Goal: Task Accomplishment & Management: Manage account settings

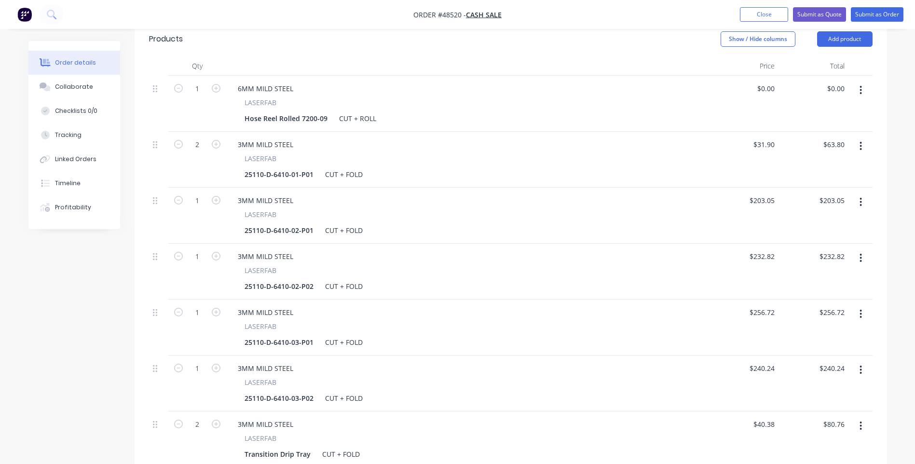
scroll to position [284, 0]
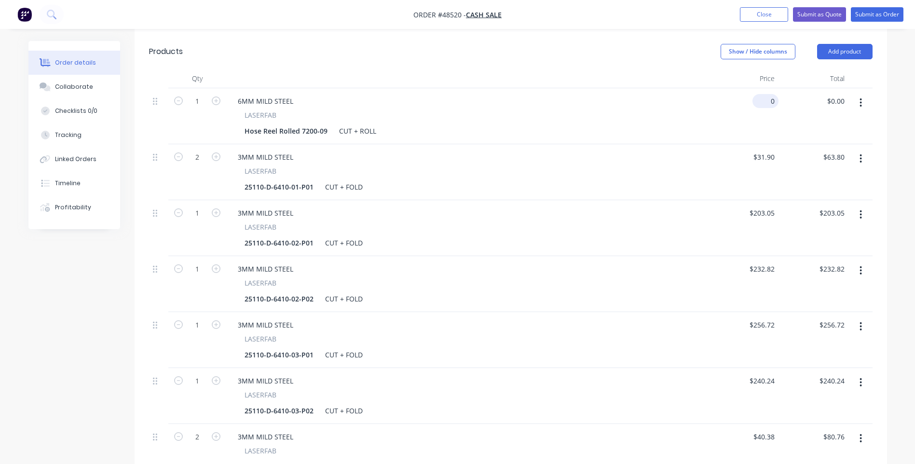
click at [771, 94] on input "0" at bounding box center [767, 101] width 22 height 14
type input "$120.53"
click at [699, 88] on div "6MM MILD STEEL LASERFAB Hose Reel Rolled 7200-09 CUT + ROLL" at bounding box center [467, 116] width 482 height 56
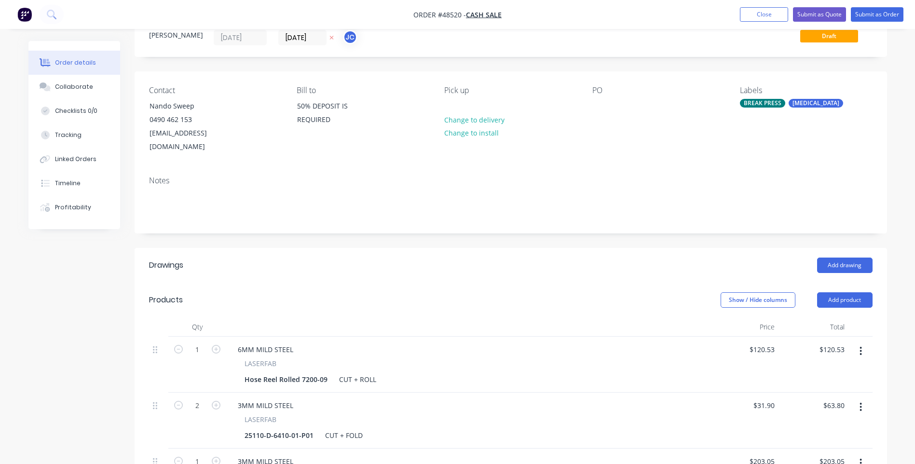
scroll to position [0, 0]
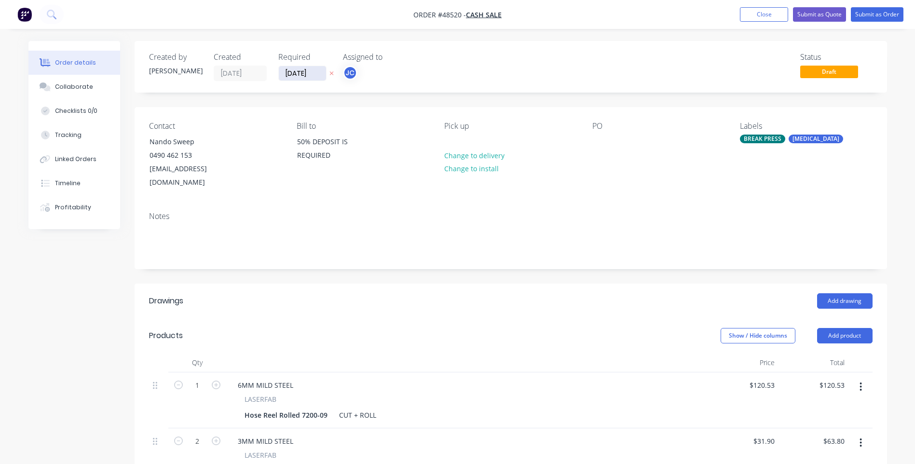
click at [302, 71] on input "[DATE]" at bounding box center [302, 73] width 47 height 14
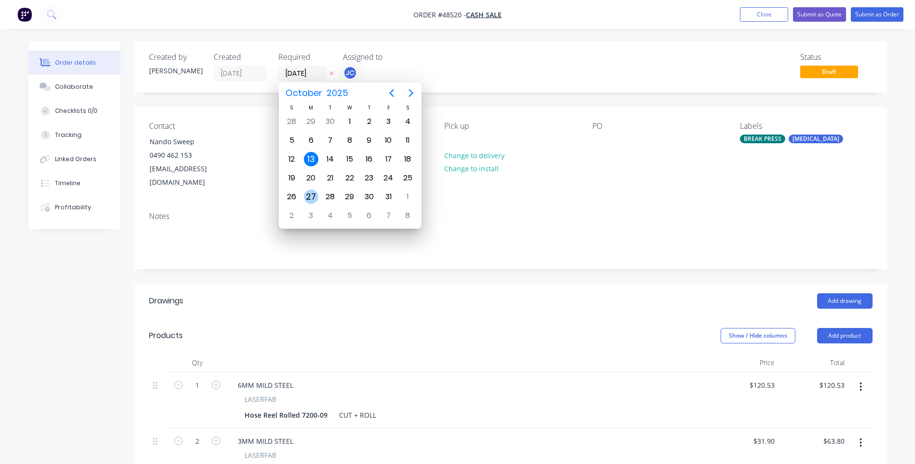
click at [312, 197] on div "27" at bounding box center [311, 196] width 14 height 14
type input "[DATE]"
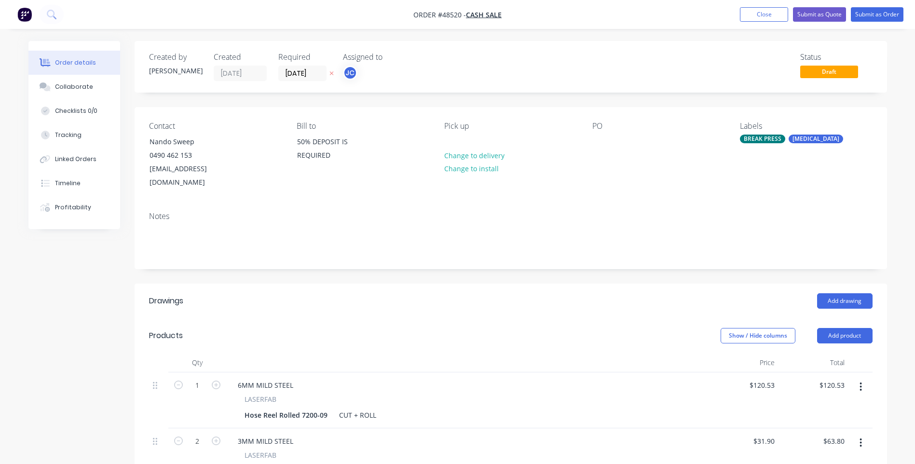
click at [418, 66] on div "JC" at bounding box center [391, 73] width 96 height 14
click at [570, 70] on div "Status Draft" at bounding box center [655, 67] width 433 height 28
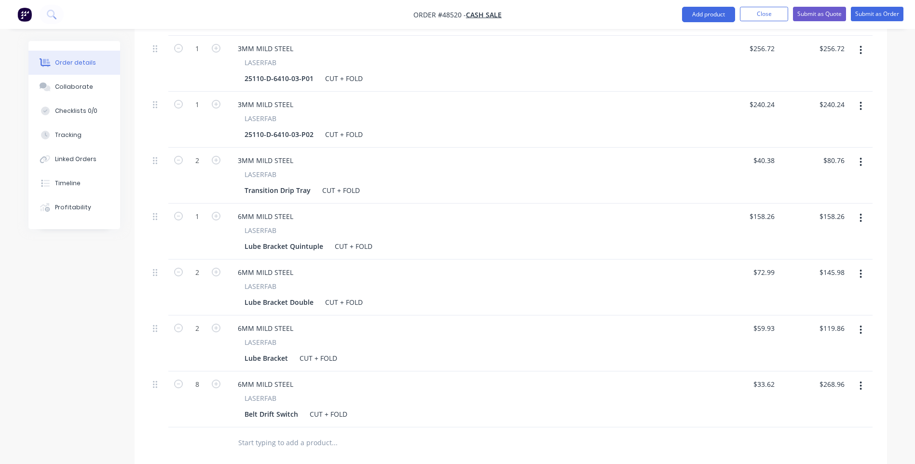
scroll to position [627, 0]
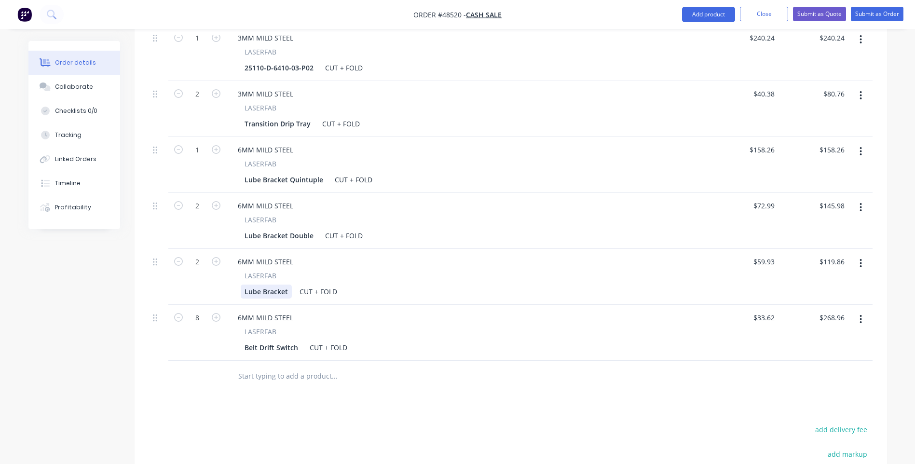
click at [287, 284] on div "Lube Bracket" at bounding box center [266, 291] width 51 height 14
click at [308, 229] on div "Lube Bracket Double" at bounding box center [279, 236] width 77 height 14
click at [313, 229] on div "Lube Bracket Double" at bounding box center [279, 236] width 77 height 14
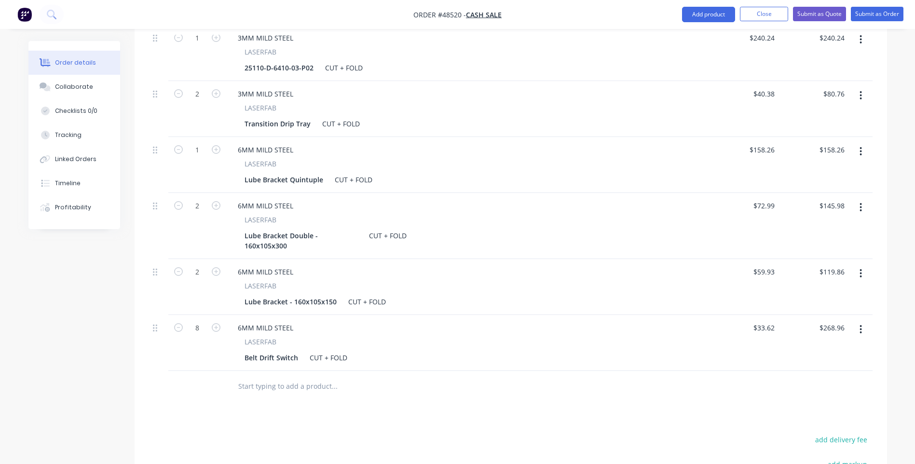
click at [418, 371] on div at bounding box center [399, 386] width 347 height 31
drag, startPoint x: 311, startPoint y: 167, endPoint x: 317, endPoint y: 166, distance: 5.3
click at [311, 173] on div "Lube Bracket Quintuple" at bounding box center [284, 180] width 86 height 14
click at [322, 173] on div "Lube Bracket Quintuple" at bounding box center [284, 180] width 86 height 14
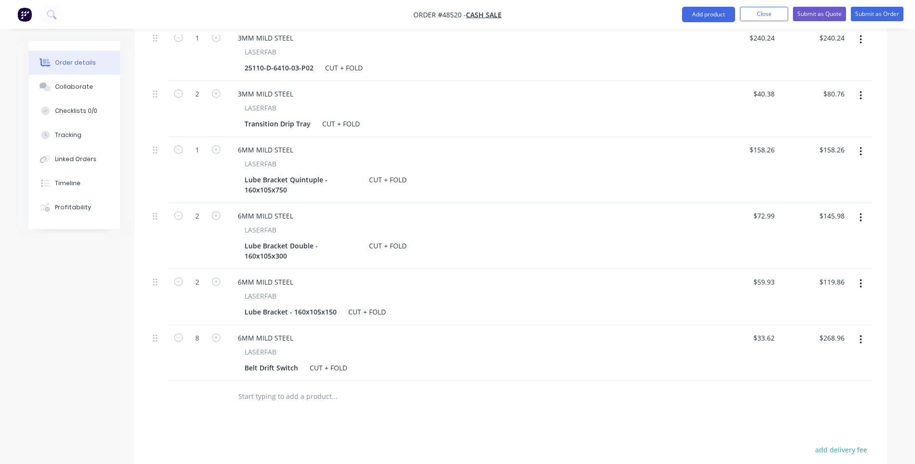
click at [477, 209] on div "6MM MILD STEEL" at bounding box center [467, 216] width 474 height 14
click at [297, 361] on div "Belt Drift Switch" at bounding box center [271, 368] width 61 height 14
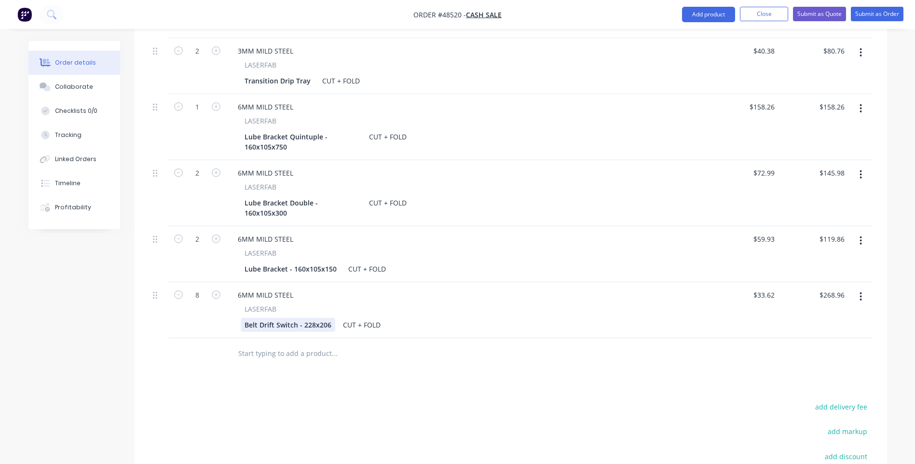
scroll to position [675, 0]
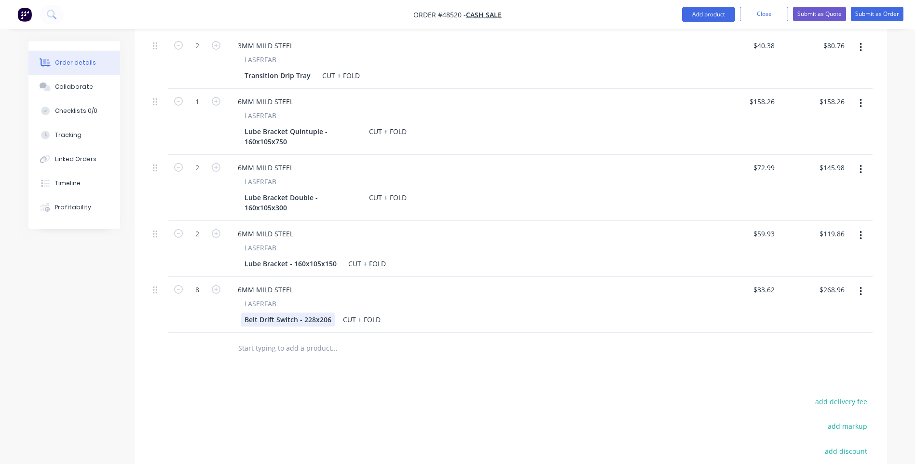
click at [329, 312] on div "Belt Drift Switch - 228x206" at bounding box center [288, 319] width 95 height 14
click at [419, 339] on input "text" at bounding box center [334, 347] width 193 height 19
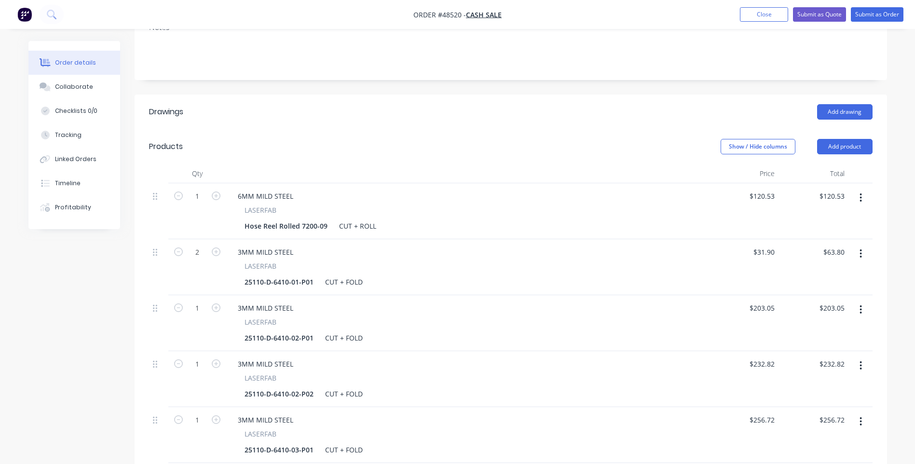
scroll to position [193, 0]
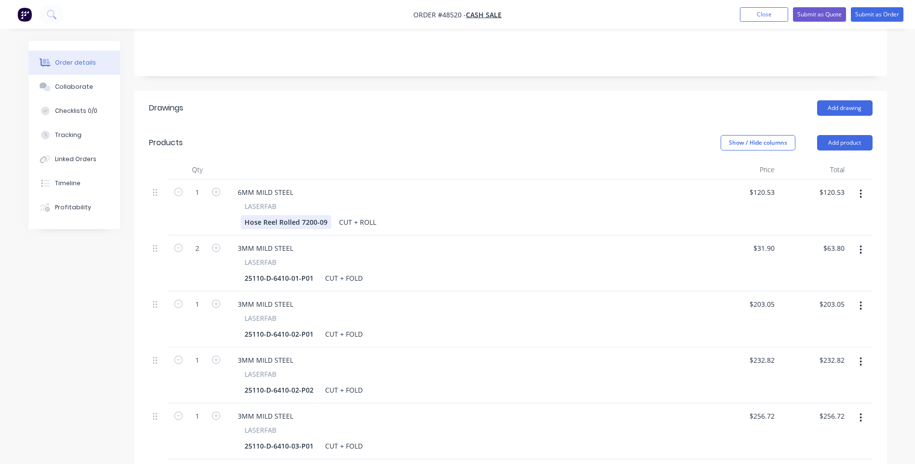
click at [305, 215] on div "Hose Reel Rolled 7200-09" at bounding box center [286, 222] width 91 height 14
click at [325, 215] on div "Hose Reel Rolled 7200-09" at bounding box center [286, 222] width 91 height 14
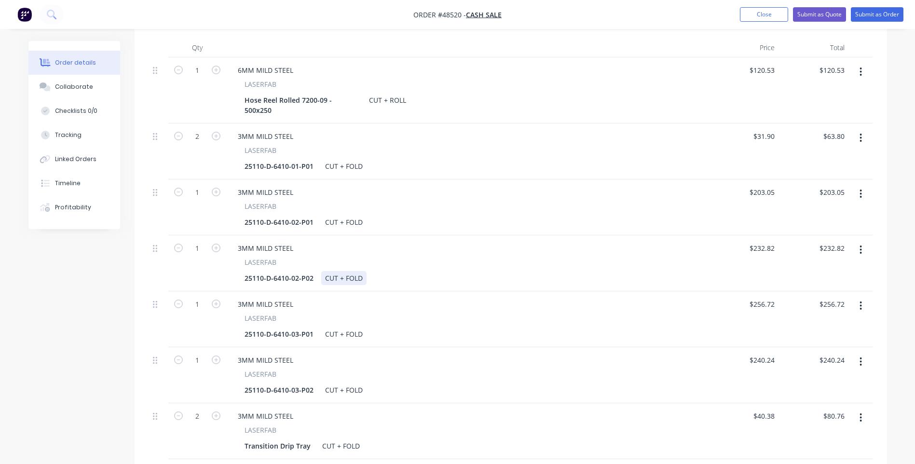
scroll to position [338, 0]
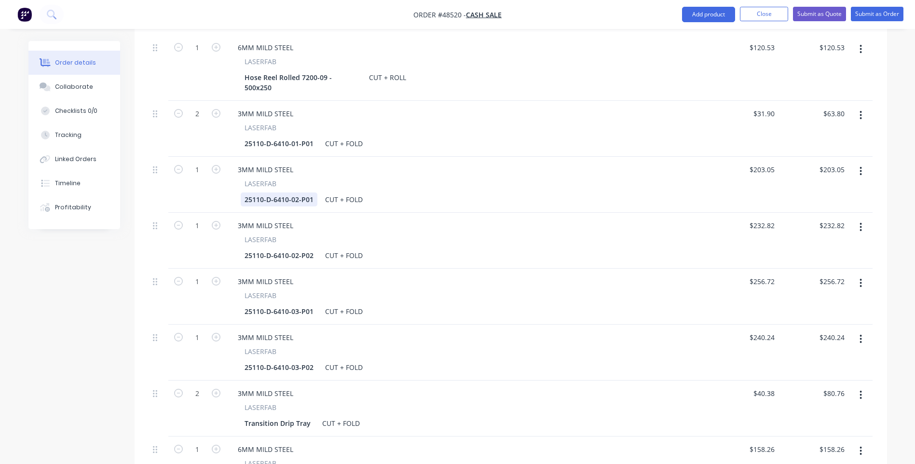
click at [313, 192] on div "25110-D-6410-02-P01" at bounding box center [279, 199] width 77 height 14
click at [315, 248] on div "25110-D-6410-02-P02" at bounding box center [279, 255] width 77 height 14
click at [412, 290] on div "LASERFAB" at bounding box center [467, 295] width 446 height 10
click at [312, 304] on div "25110-D-6410-03-P01" at bounding box center [279, 311] width 77 height 14
click at [137, 297] on div "Qty Price Total 1 6MM MILD STEEL LASERFAB Hose Reel Rolled 7200-09 - 500x250 CU…" at bounding box center [511, 363] width 752 height 696
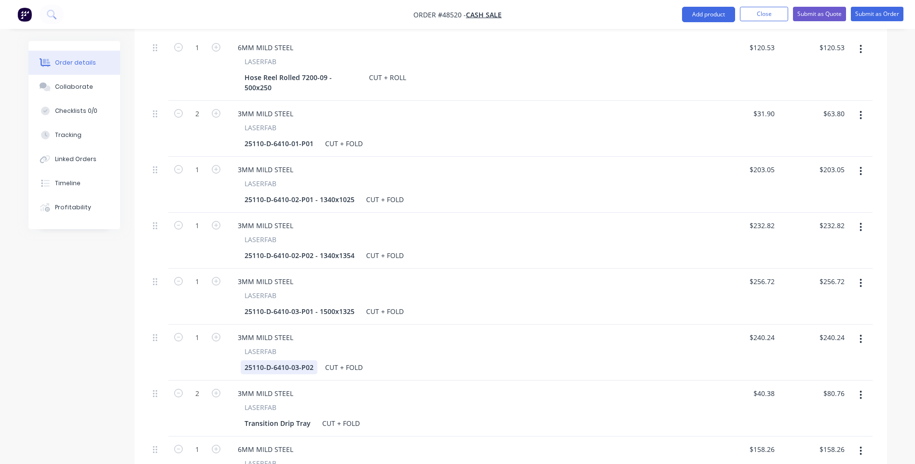
click at [308, 360] on div "25110-D-6410-03-P02" at bounding box center [279, 367] width 77 height 14
click at [312, 360] on div "25110-D-6410-03-P02" at bounding box center [279, 367] width 77 height 14
click at [537, 360] on div "25110-D-6410-03-P02 - 1500x1310 CUT + FOLD" at bounding box center [465, 367] width 449 height 14
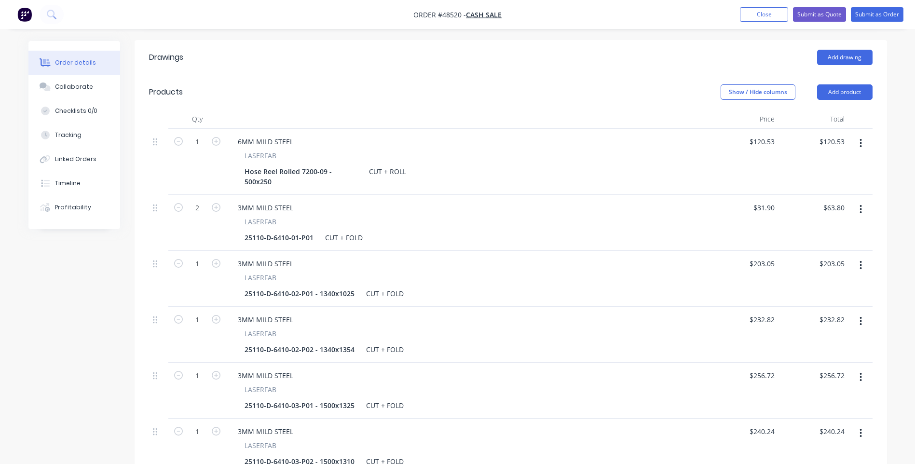
scroll to position [241, 0]
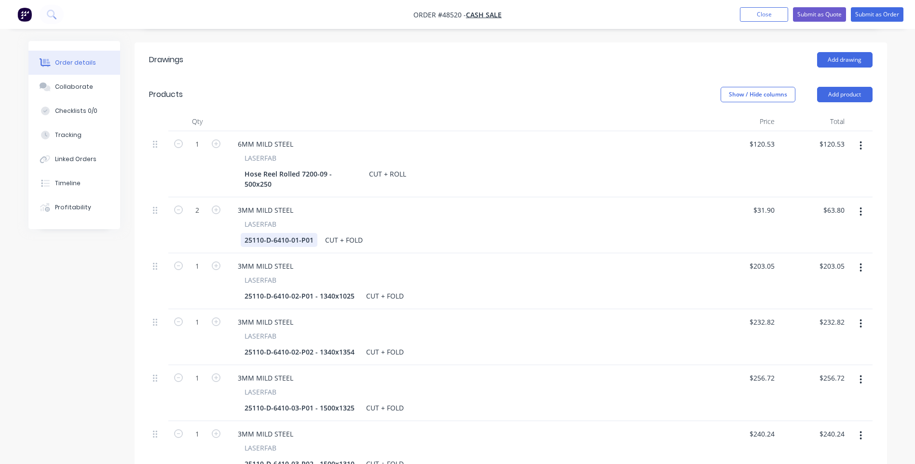
click at [312, 233] on div "25110-D-6410-01-P01" at bounding box center [279, 240] width 77 height 14
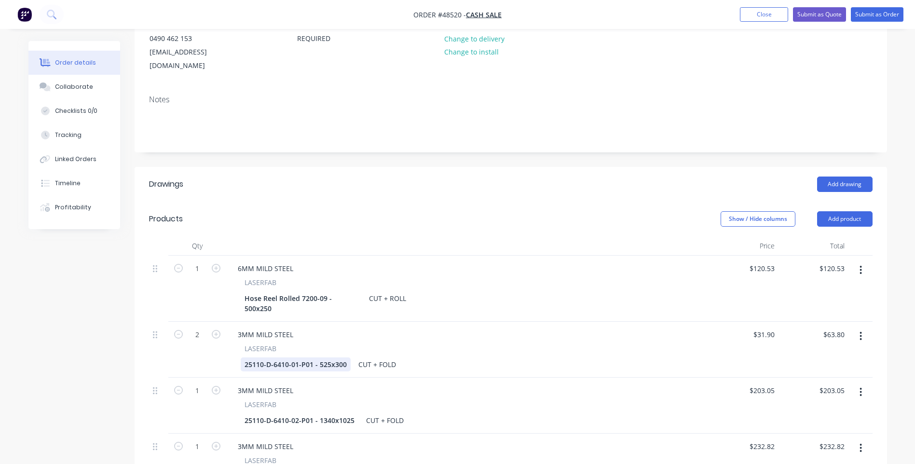
scroll to position [0, 0]
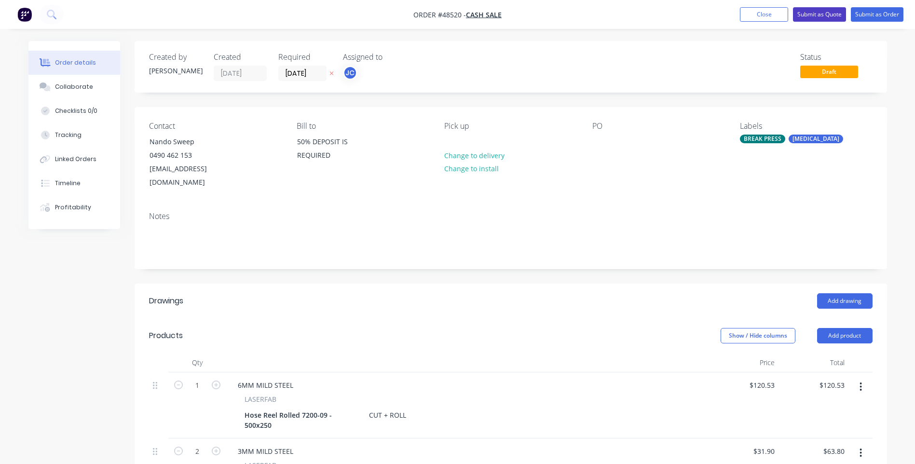
click at [812, 13] on button "Submit as Quote" at bounding box center [819, 14] width 53 height 14
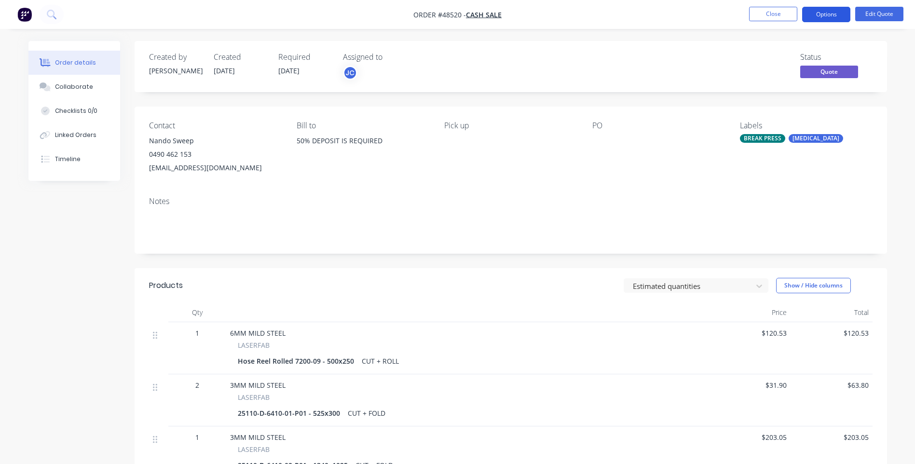
click at [822, 14] on button "Options" at bounding box center [826, 14] width 48 height 15
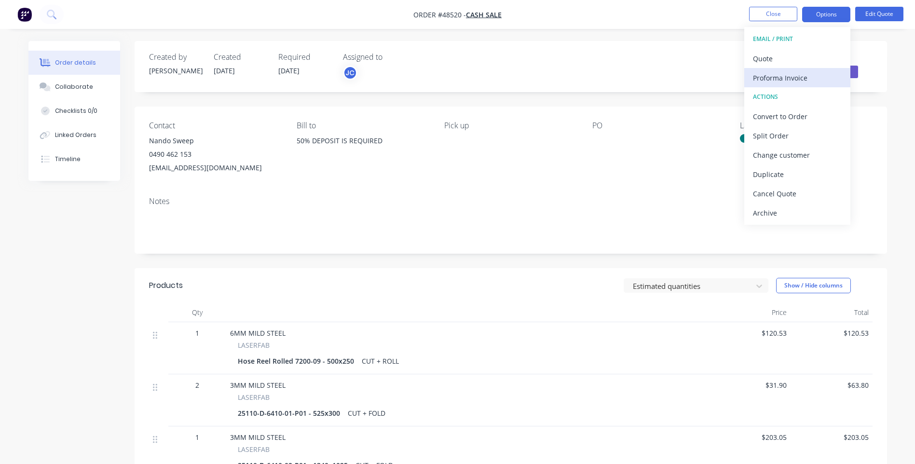
click at [767, 76] on div "Proforma Invoice" at bounding box center [797, 78] width 89 height 14
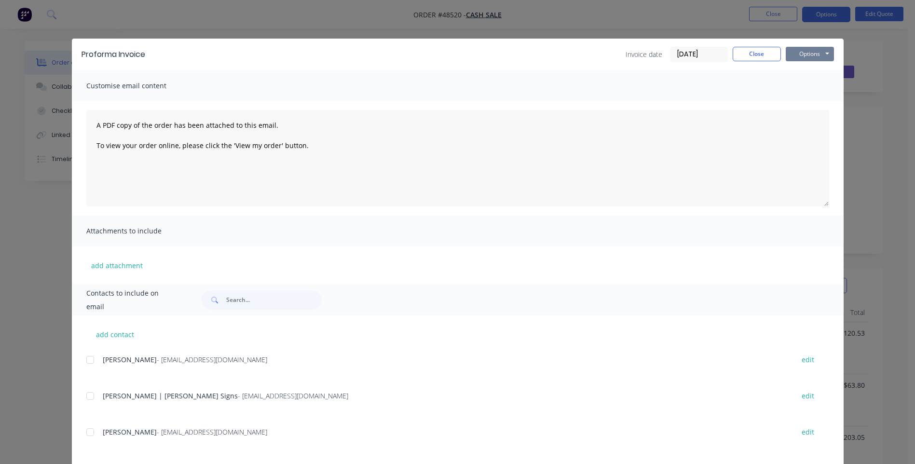
click at [821, 53] on button "Options" at bounding box center [809, 54] width 48 height 14
click at [800, 81] on button "Print" at bounding box center [816, 87] width 62 height 16
click at [741, 51] on button "Close" at bounding box center [756, 54] width 48 height 14
